Goal: Information Seeking & Learning: Learn about a topic

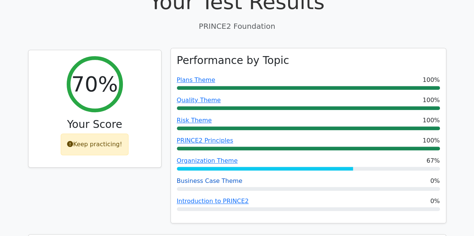
click at [200, 178] on link "Business Case Theme" at bounding box center [210, 181] width 66 height 7
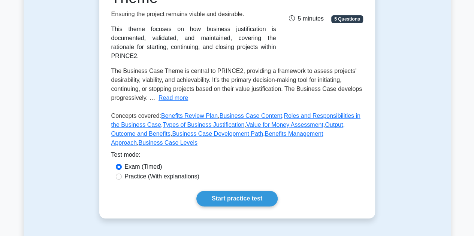
scroll to position [142, 0]
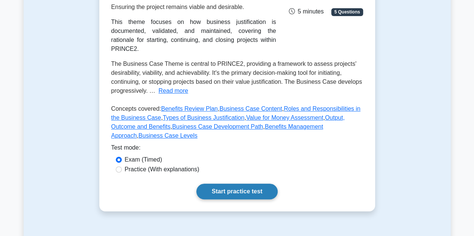
click at [228, 184] on link "Start practice test" at bounding box center [236, 192] width 81 height 16
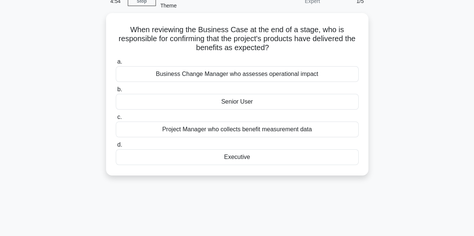
scroll to position [44, 0]
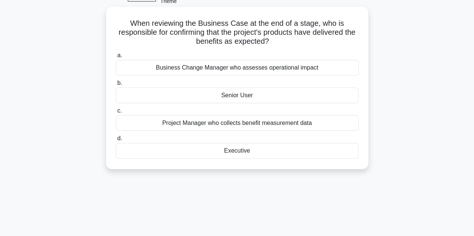
click at [283, 101] on div "Senior User" at bounding box center [237, 96] width 243 height 16
click at [116, 86] on input "b. Senior User" at bounding box center [116, 83] width 0 height 5
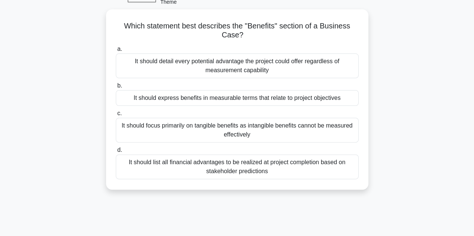
scroll to position [51, 0]
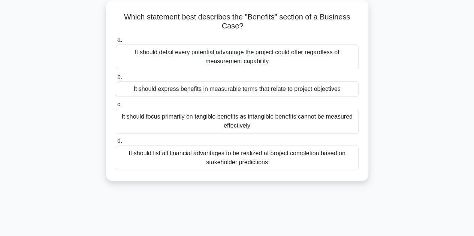
click at [330, 92] on div "It should express benefits in measurable terms that relate to project objectives" at bounding box center [237, 89] width 243 height 16
click at [116, 79] on input "b. It should express benefits in measurable terms that relate to project object…" at bounding box center [116, 77] width 0 height 5
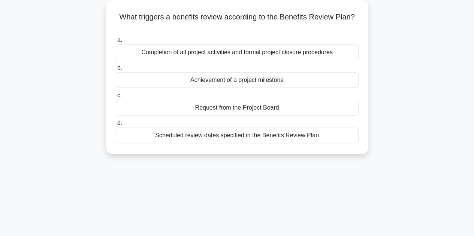
scroll to position [53, 0]
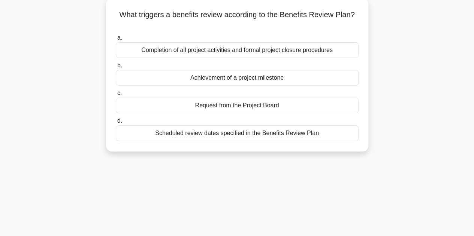
click at [259, 134] on div "Scheduled review dates specified in the Benefits Review Plan" at bounding box center [237, 134] width 243 height 16
click at [116, 124] on input "d. Scheduled review dates specified in the Benefits Review Plan" at bounding box center [116, 121] width 0 height 5
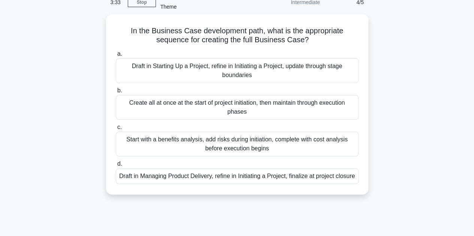
scroll to position [38, 0]
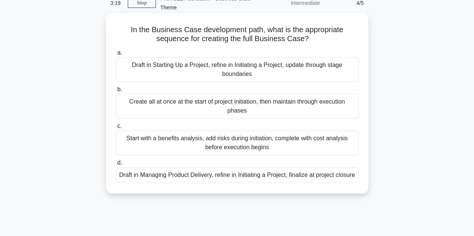
click at [291, 66] on div "Draft in Starting Up a Project, refine in Initiating a Project, update through …" at bounding box center [237, 69] width 243 height 25
click at [116, 55] on input "a. Draft in Starting Up a Project, refine in Initiating a Project, update throu…" at bounding box center [116, 53] width 0 height 5
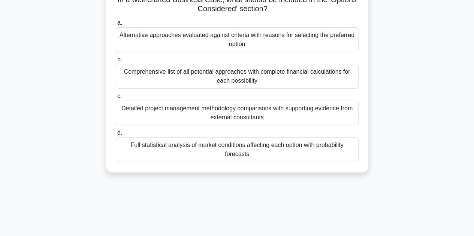
scroll to position [46, 0]
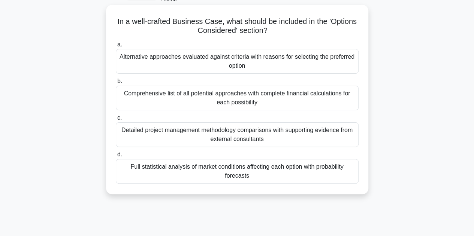
click at [340, 66] on div "Alternative approaches evaluated against criteria with reasons for selecting th…" at bounding box center [237, 61] width 243 height 25
click at [116, 47] on input "a. Alternative approaches evaluated against criteria with reasons for selecting…" at bounding box center [116, 44] width 0 height 5
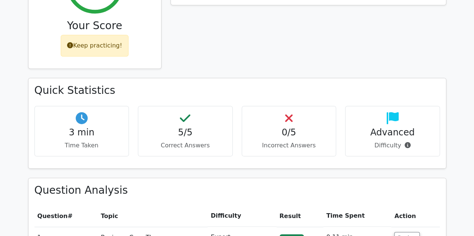
scroll to position [364, 0]
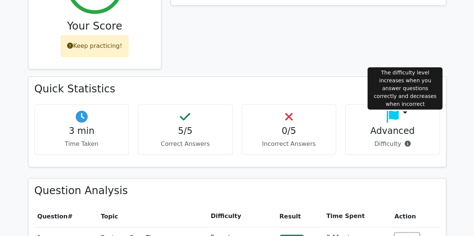
click at [405, 141] on icon at bounding box center [407, 144] width 6 height 6
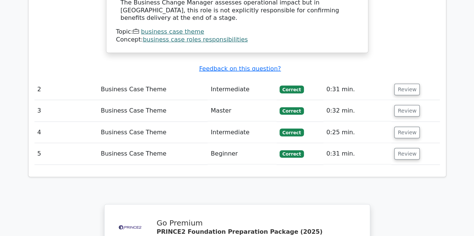
scroll to position [895, 0]
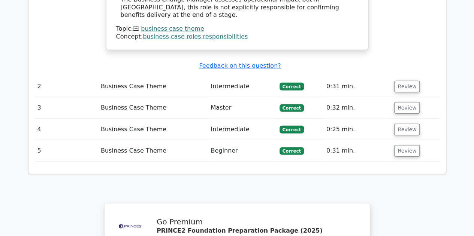
click at [254, 97] on td "Master" at bounding box center [242, 107] width 69 height 21
click at [398, 102] on button "Review" at bounding box center [406, 108] width 25 height 12
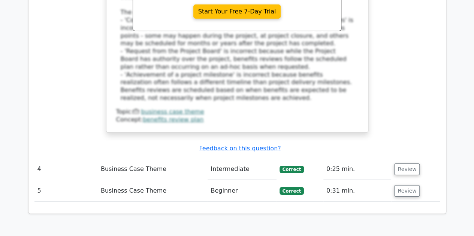
scroll to position [1223, 0]
click at [409, 163] on button "Review" at bounding box center [406, 169] width 25 height 12
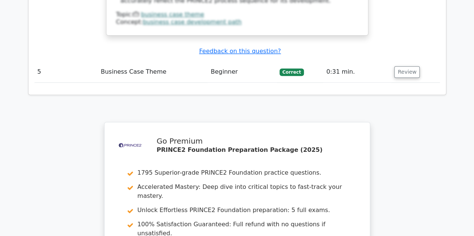
scroll to position [1900, 0]
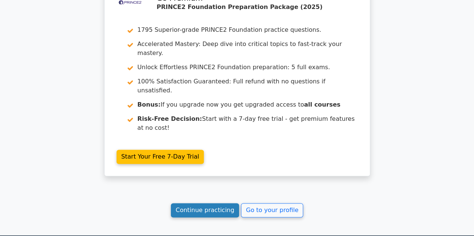
click at [219, 203] on link "Continue practicing" at bounding box center [205, 210] width 69 height 14
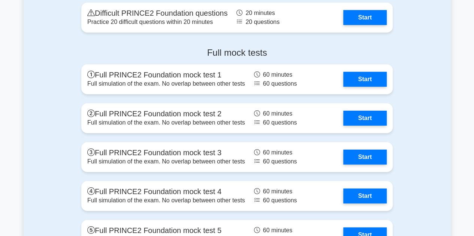
scroll to position [1267, 0]
